Goal: Complete application form: Complete application form

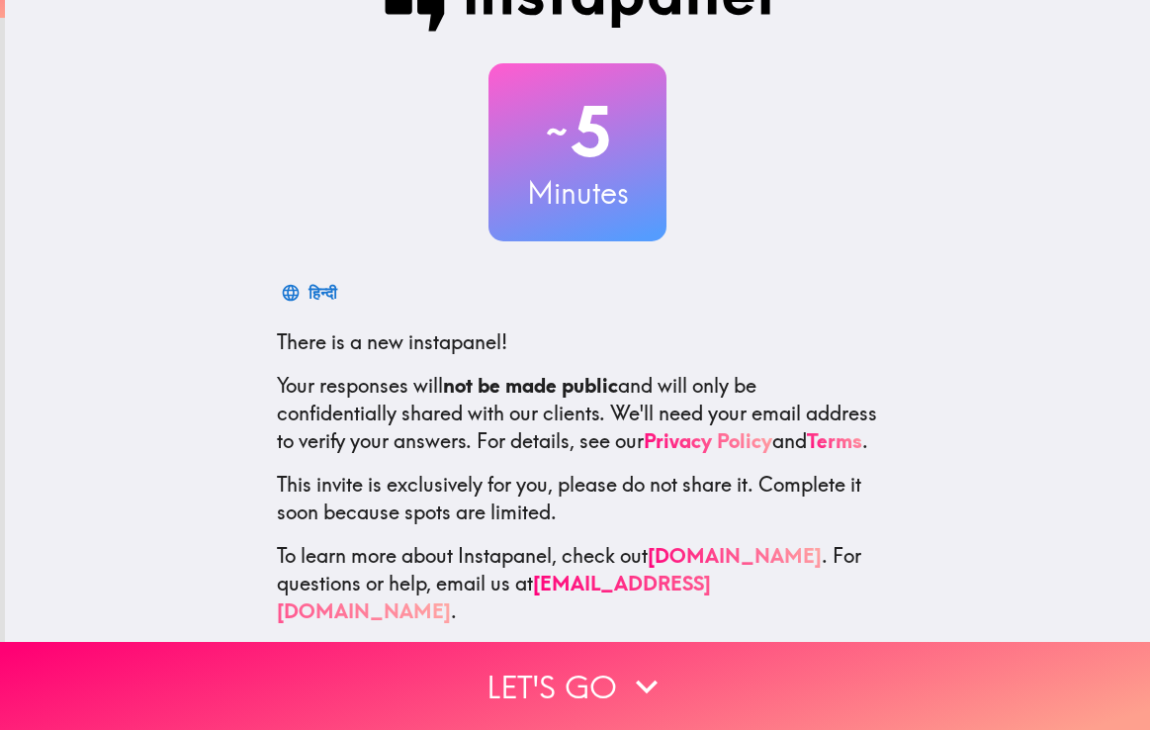
scroll to position [93, 0]
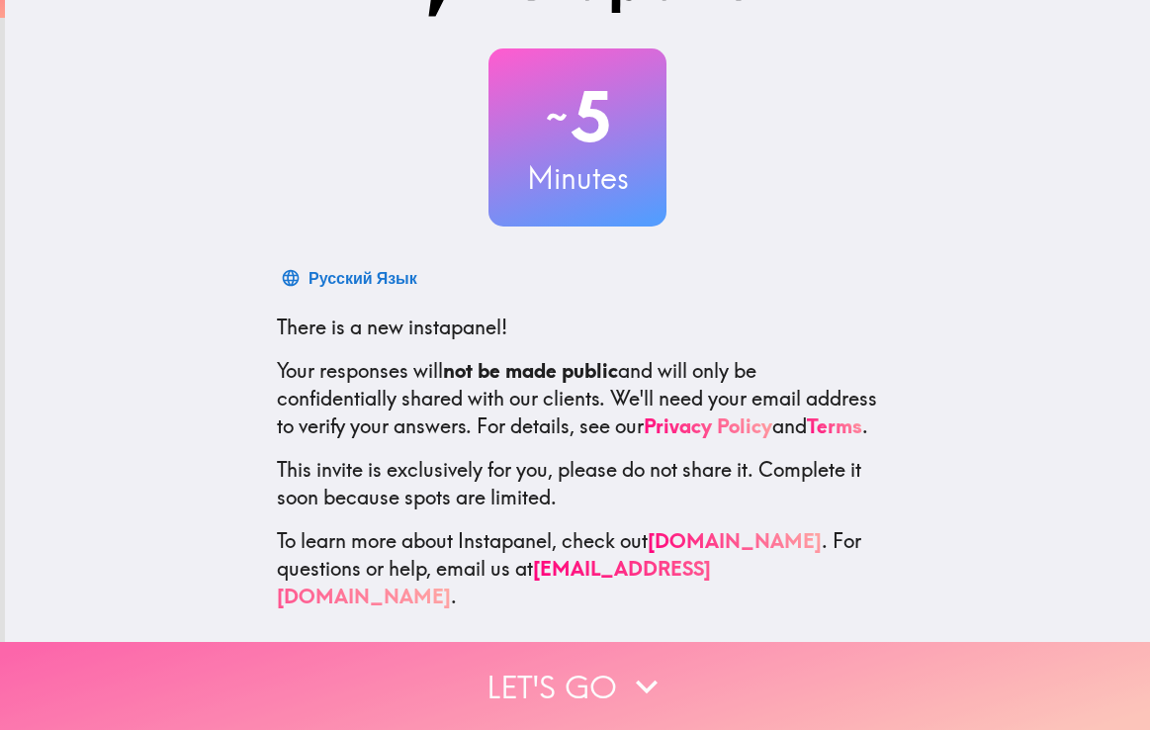
click at [536, 678] on button "Let's go" at bounding box center [575, 686] width 1150 height 88
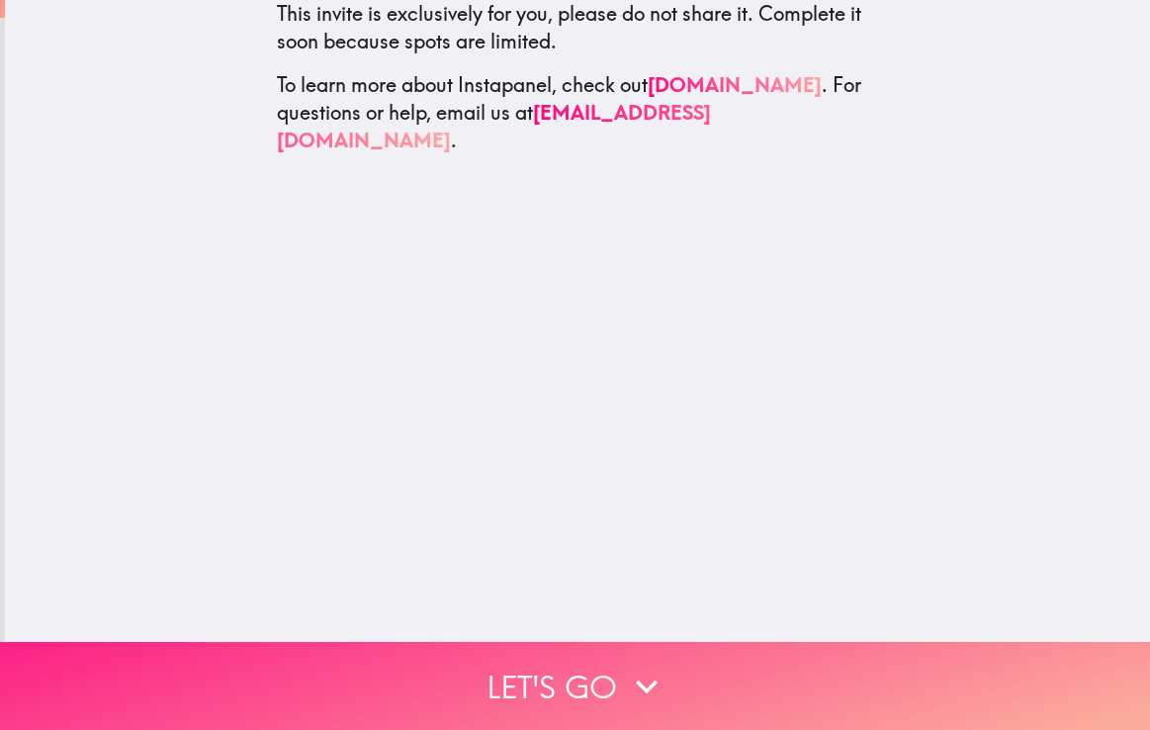
scroll to position [0, 0]
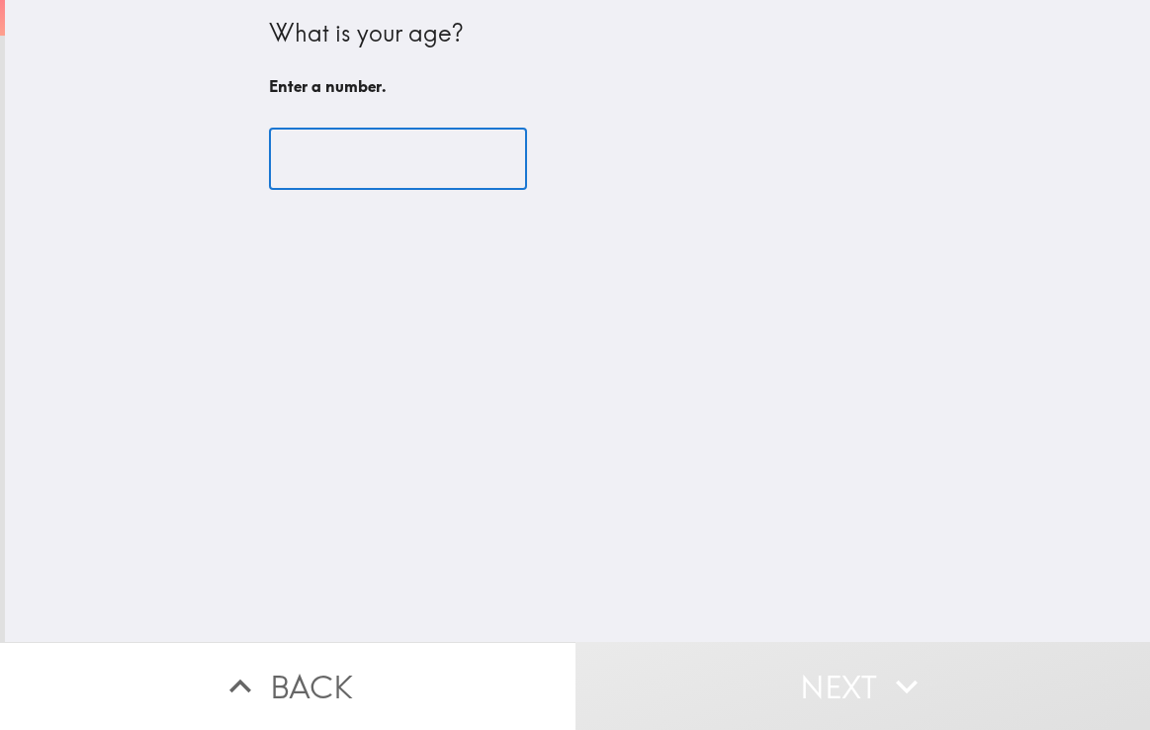
click at [315, 170] on input "number" at bounding box center [398, 159] width 258 height 61
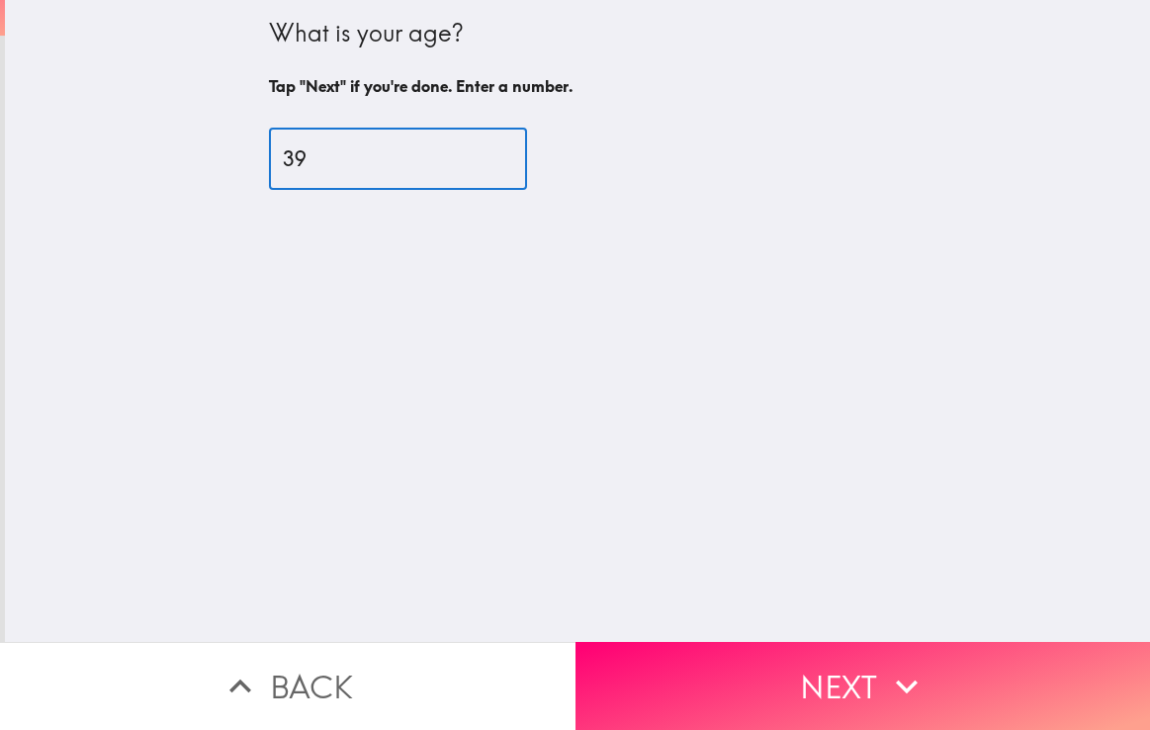
type input "39"
click at [532, 451] on div "What is your age? Tap "Next" if you're done. Enter a number. 39 ​" at bounding box center [577, 321] width 1145 height 642
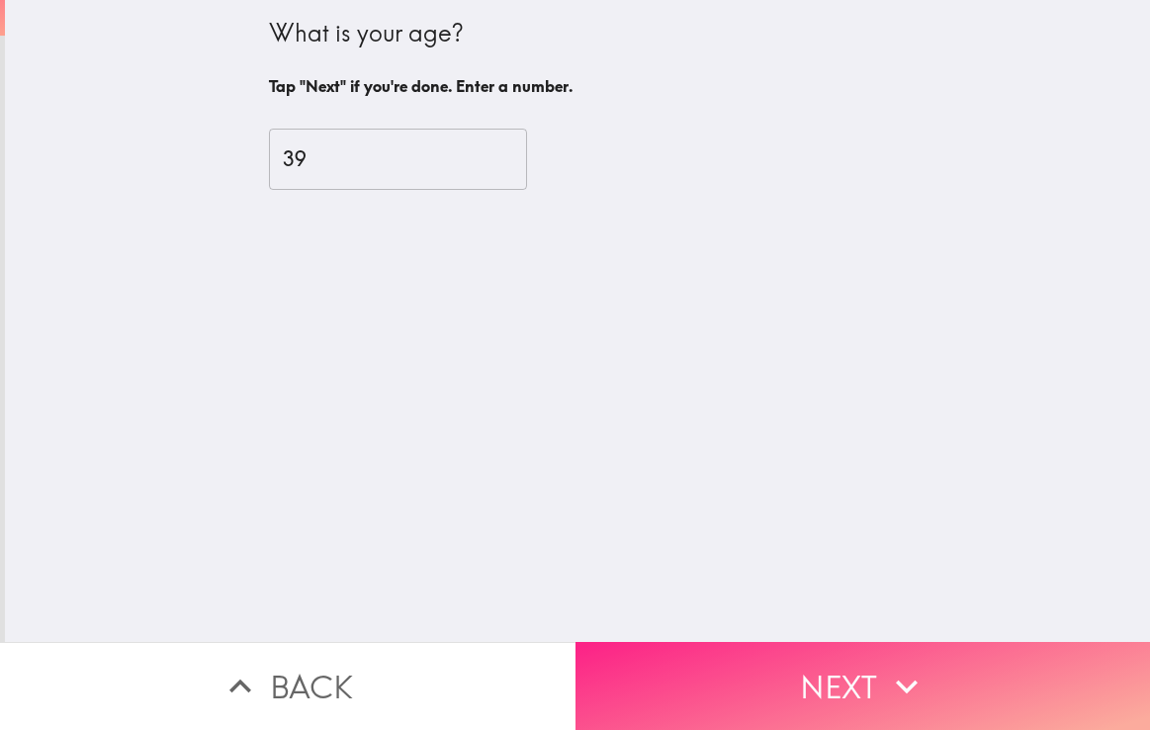
click at [723, 658] on button "Next" at bounding box center [864, 686] width 576 height 88
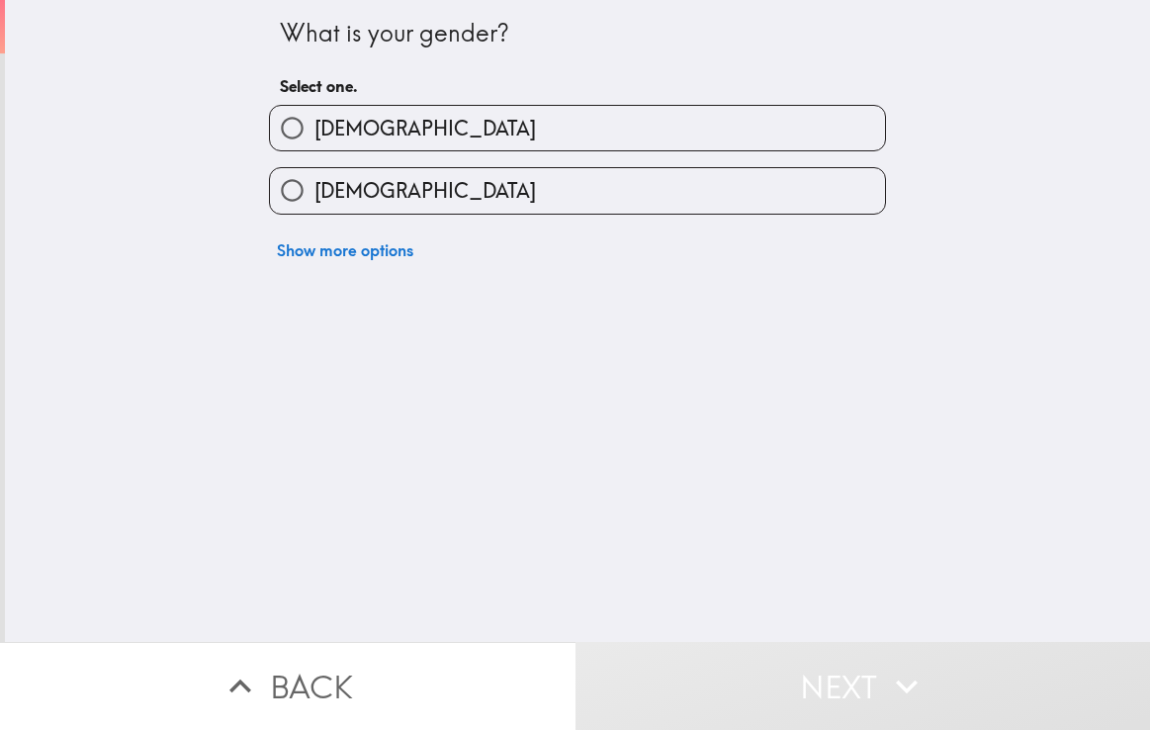
click at [298, 199] on input "[DEMOGRAPHIC_DATA]" at bounding box center [292, 190] width 45 height 45
radio input "true"
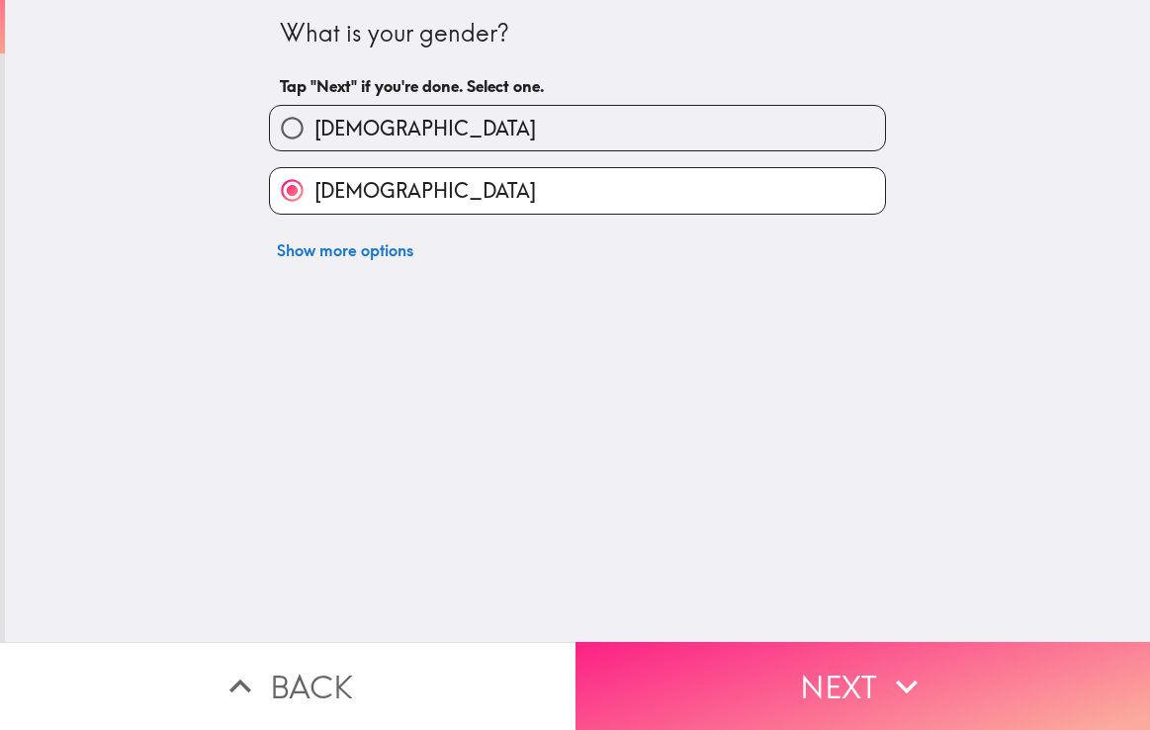
click at [688, 658] on button "Next" at bounding box center [864, 686] width 576 height 88
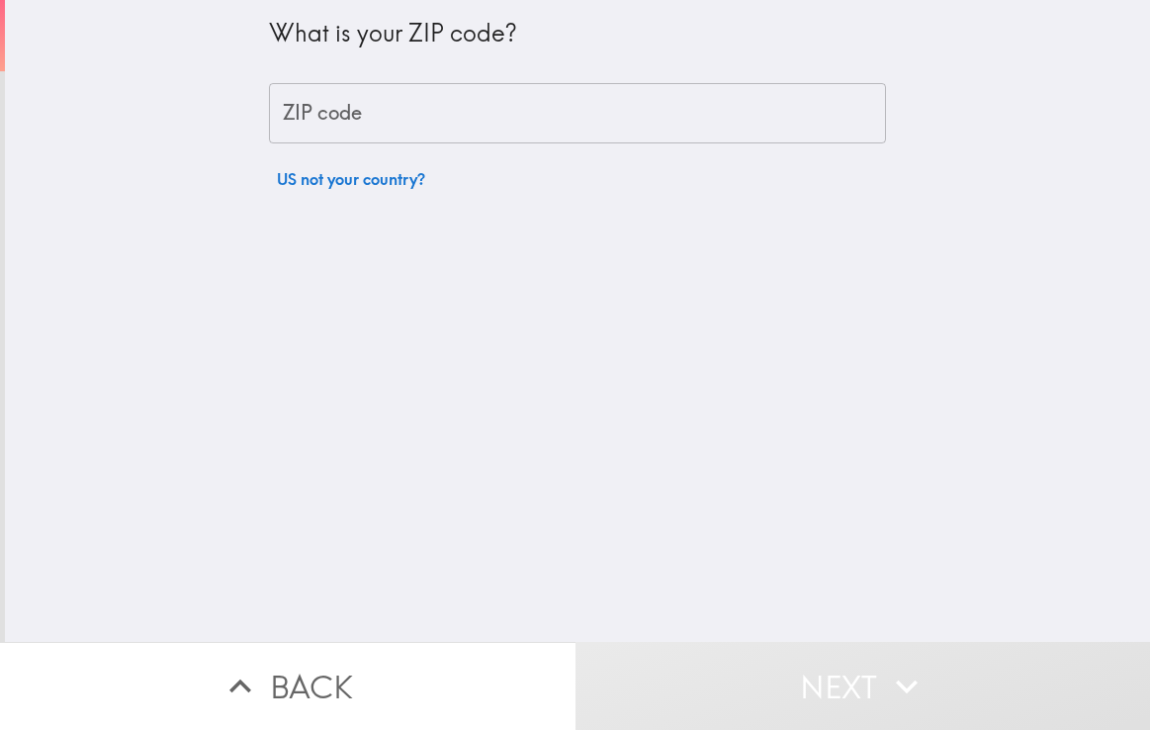
click at [495, 109] on input "ZIP code" at bounding box center [577, 113] width 617 height 61
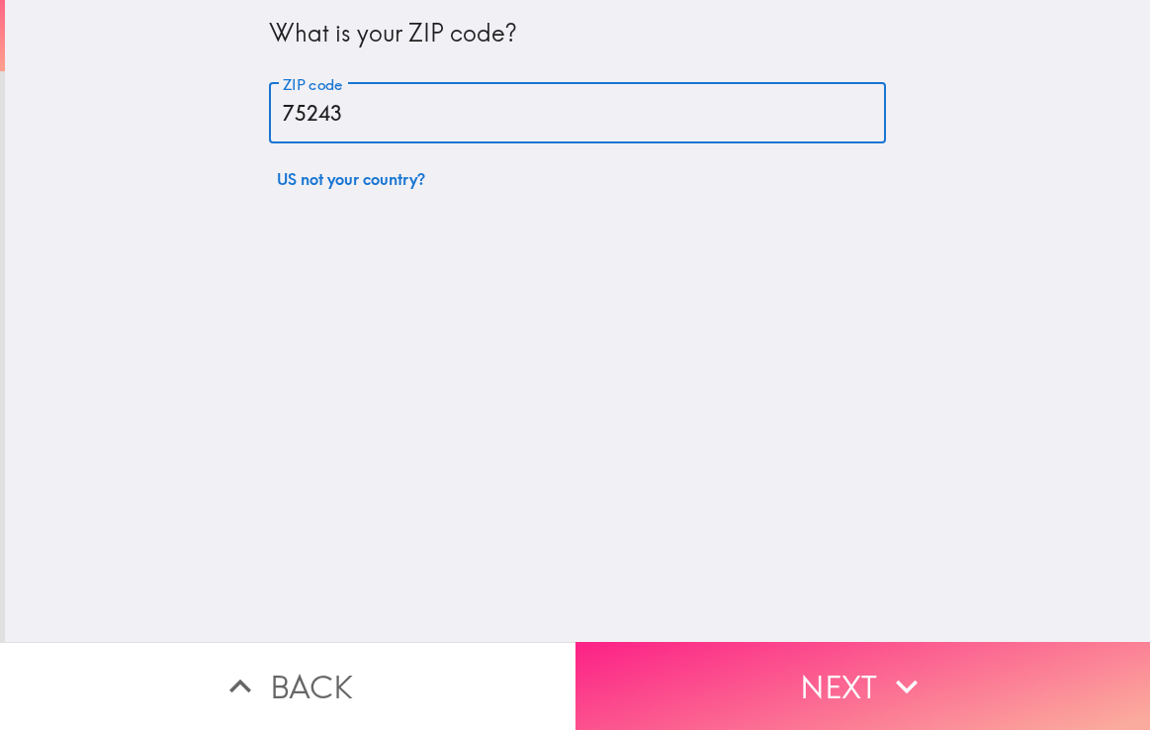
type input "75243"
click at [738, 699] on button "Next" at bounding box center [864, 686] width 576 height 88
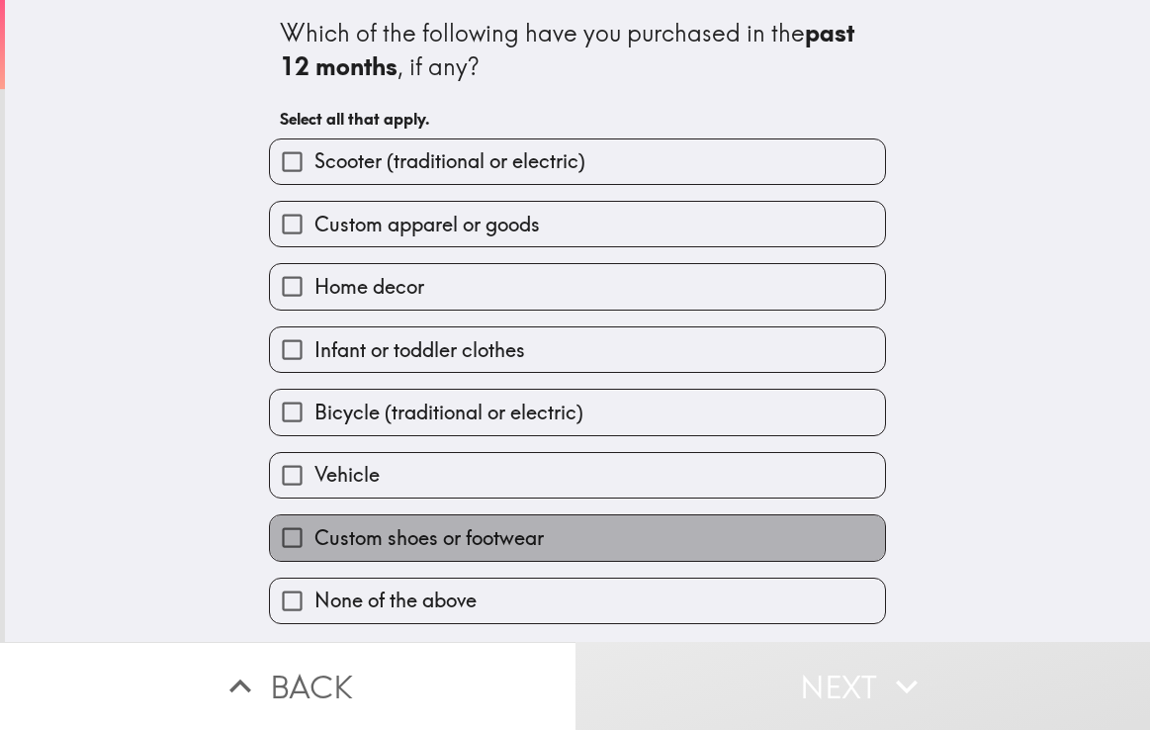
click at [469, 546] on span "Custom shoes or footwear" at bounding box center [428, 538] width 229 height 28
click at [314, 546] on input "Custom shoes or footwear" at bounding box center [292, 537] width 45 height 45
checkbox input "true"
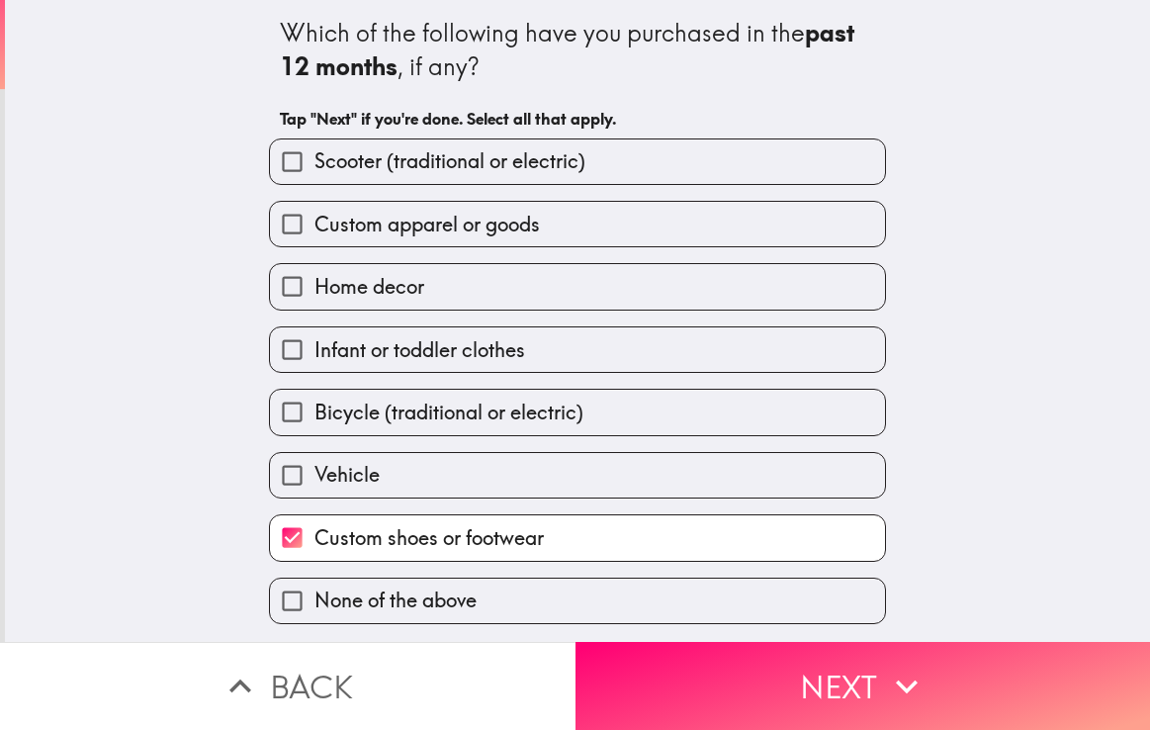
click at [461, 359] on span "Infant or toddler clothes" at bounding box center [419, 350] width 211 height 28
click at [314, 359] on input "Infant or toddler clothes" at bounding box center [292, 349] width 45 height 45
checkbox input "true"
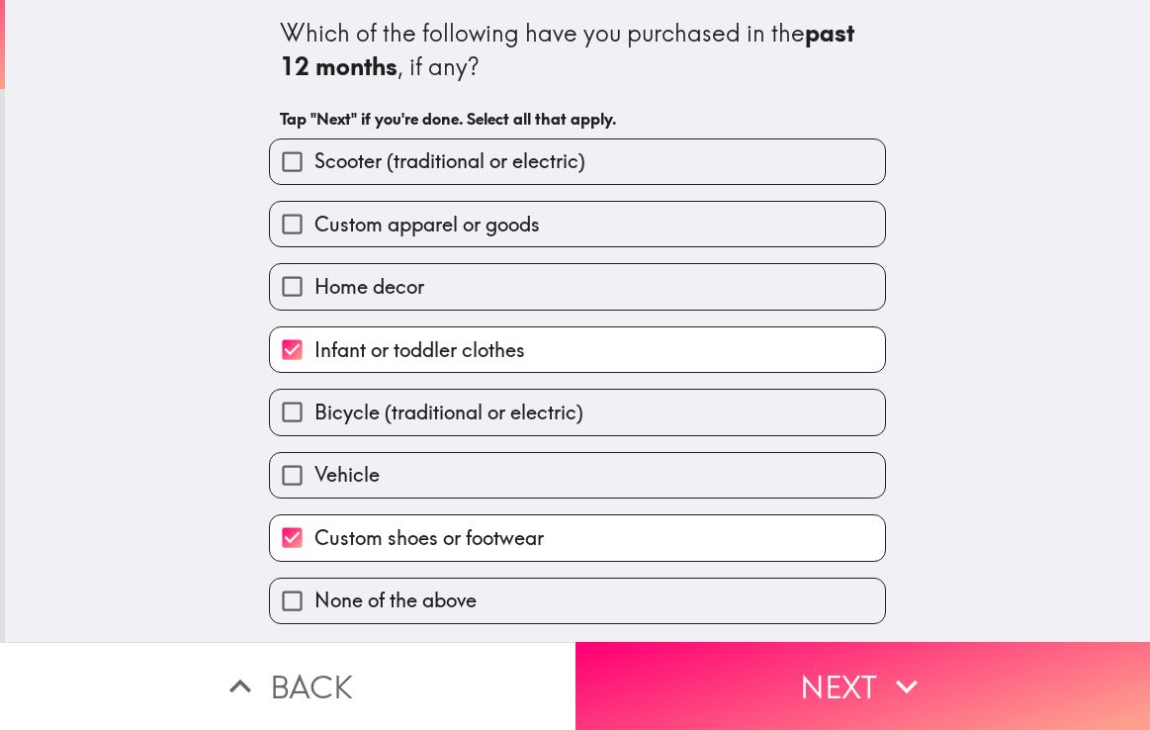
click at [455, 230] on span "Custom apparel or goods" at bounding box center [426, 225] width 225 height 28
click at [314, 230] on input "Custom apparel or goods" at bounding box center [292, 224] width 45 height 45
checkbox input "true"
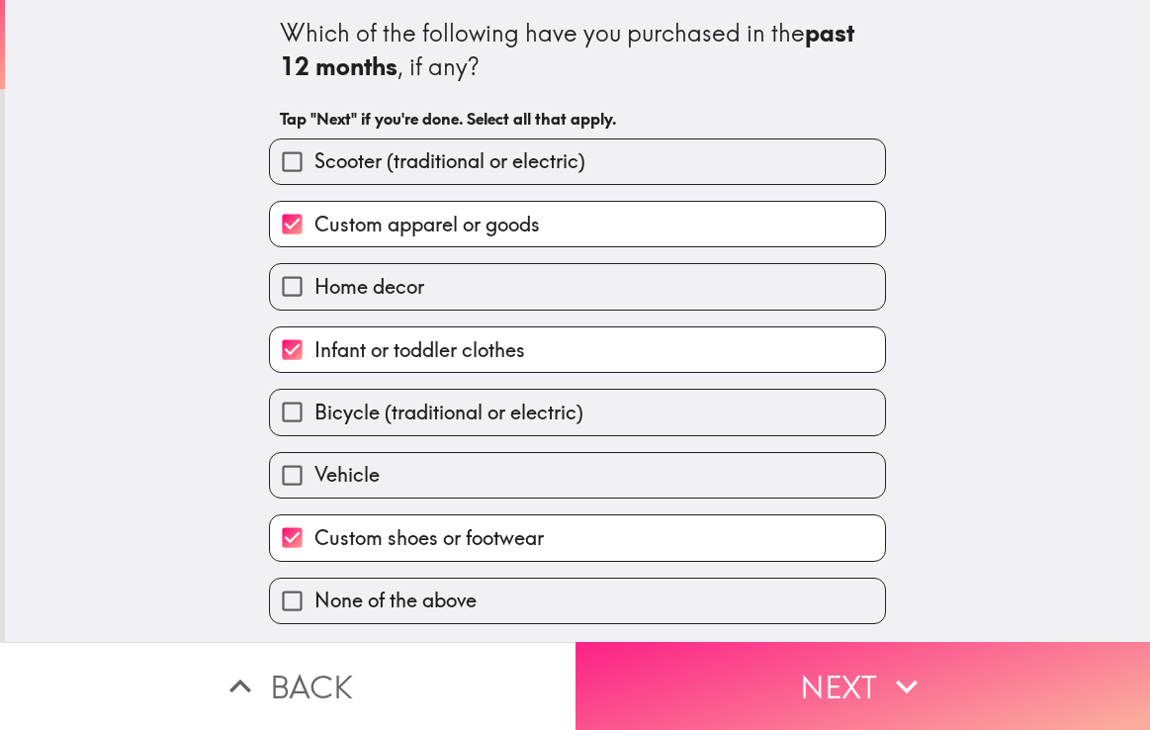
click at [738, 671] on button "Next" at bounding box center [864, 686] width 576 height 88
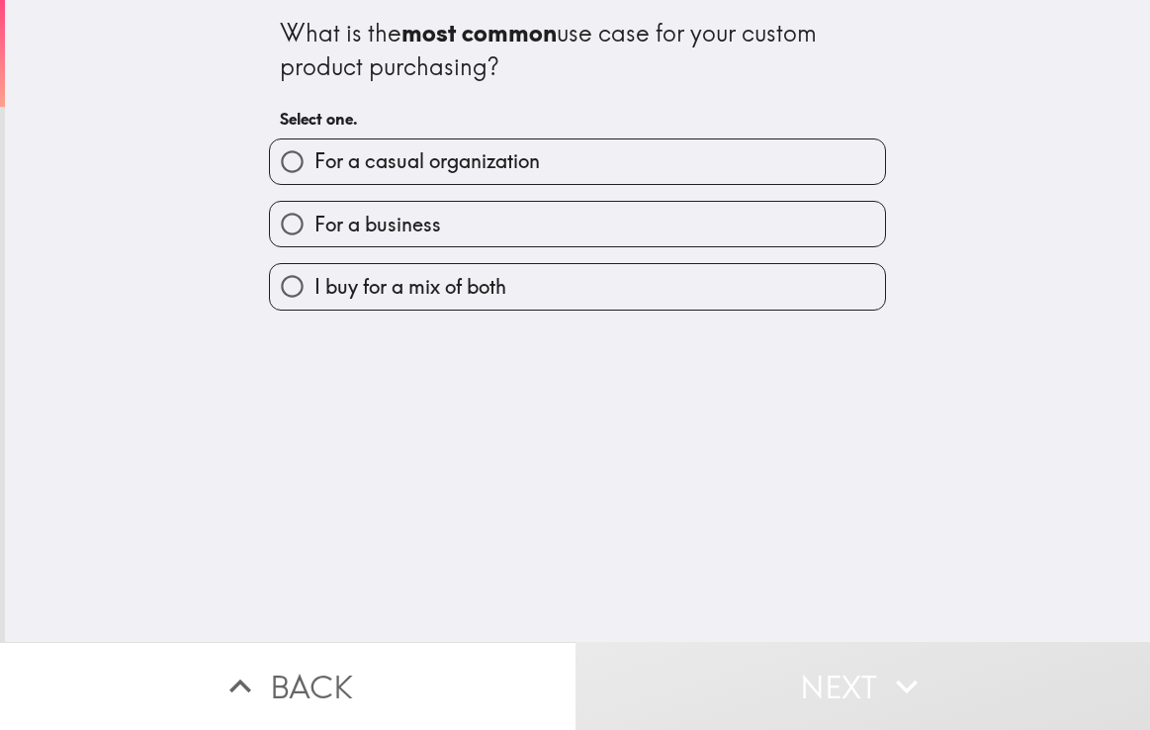
click at [585, 288] on label "I buy for a mix of both" at bounding box center [577, 286] width 615 height 45
click at [314, 288] on input "I buy for a mix of both" at bounding box center [292, 286] width 45 height 45
radio input "true"
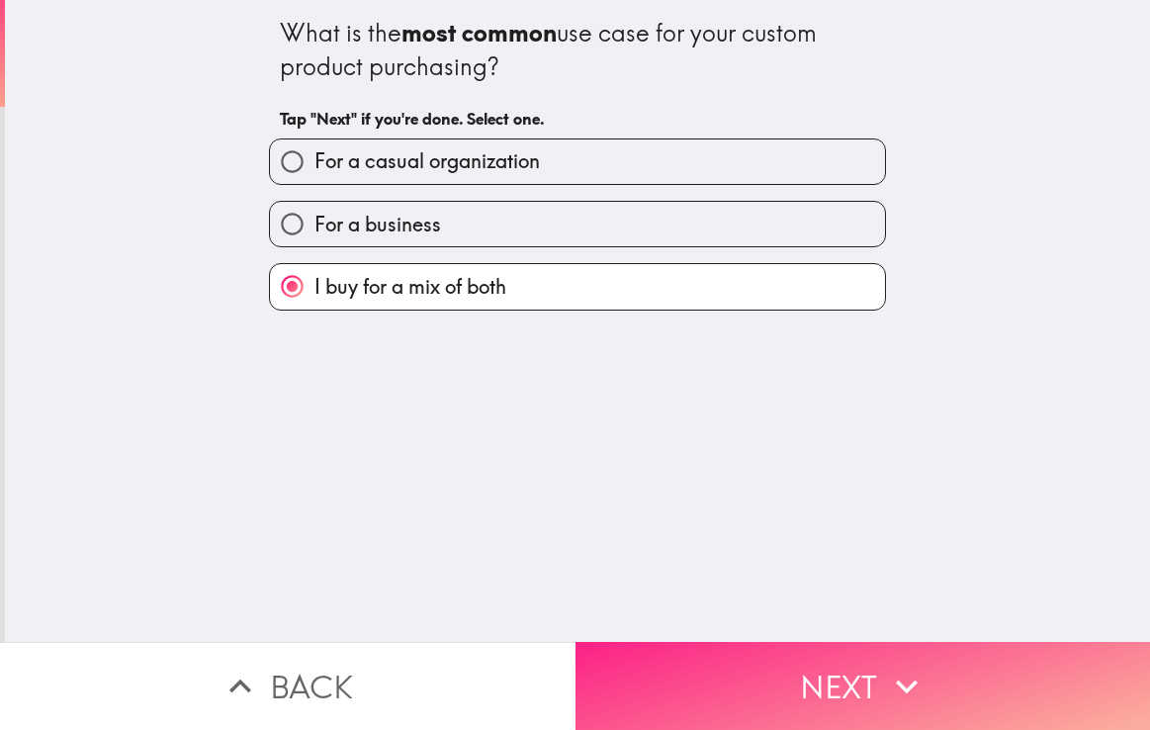
click at [738, 656] on button "Next" at bounding box center [864, 686] width 576 height 88
